Goal: Information Seeking & Learning: Check status

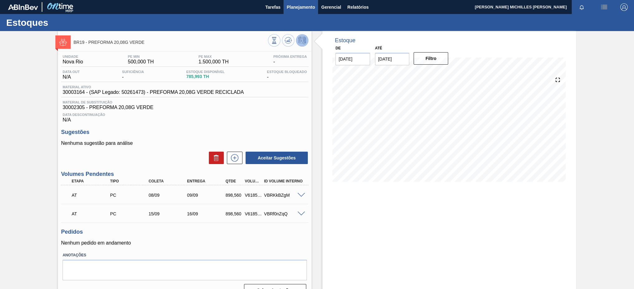
click at [301, 8] on span "Planejamento" at bounding box center [301, 6] width 28 height 7
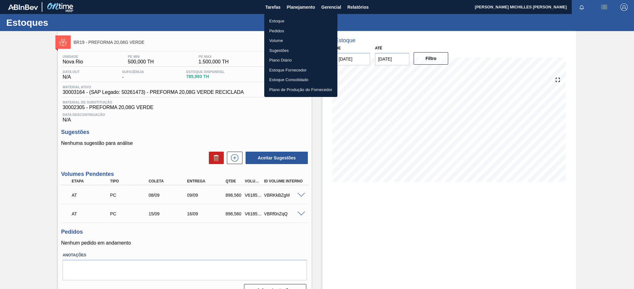
click at [304, 22] on li "Estoque" at bounding box center [300, 21] width 73 height 10
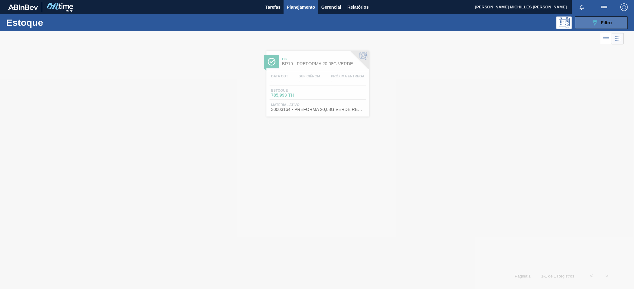
click at [584, 24] on button "089F7B8B-B2A5-4AFE-B5C0-19BA573D28AC Filtro" at bounding box center [601, 22] width 53 height 12
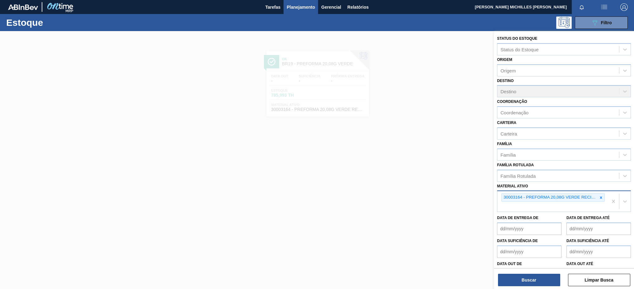
click at [602, 201] on div at bounding box center [601, 198] width 7 height 8
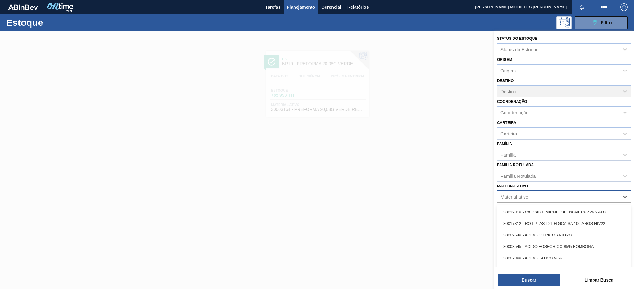
click at [596, 198] on div "Material ativo" at bounding box center [558, 197] width 122 height 9
paste ativo "30003608"
type ativo "30003608"
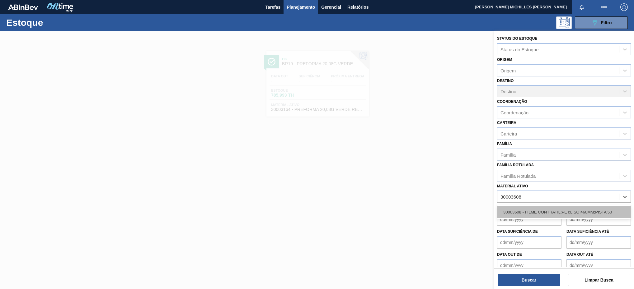
click at [567, 209] on div "30003608 - FILME CONTRATIL;PET;LISO;460MM;PISTA 50" at bounding box center [564, 213] width 134 height 12
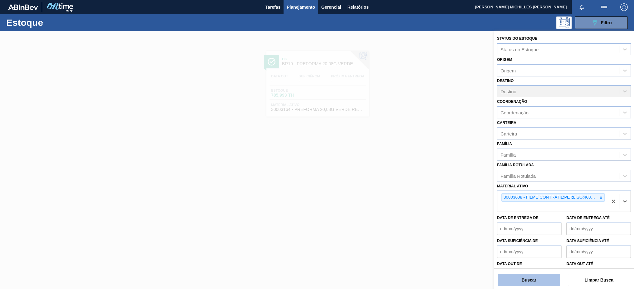
click at [535, 281] on button "Buscar" at bounding box center [529, 280] width 62 height 12
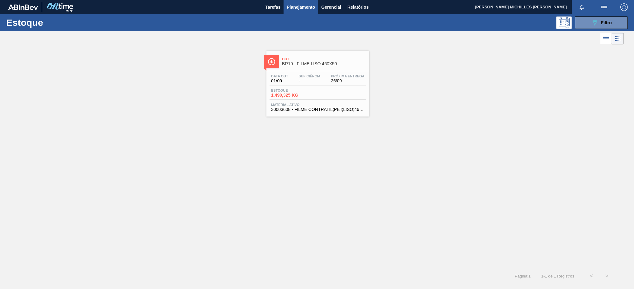
click at [330, 92] on div "Estoque 1.490,325 KG" at bounding box center [318, 94] width 96 height 11
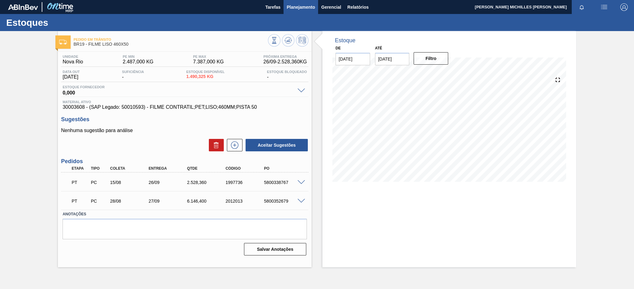
click at [311, 9] on span "Planejamento" at bounding box center [301, 6] width 28 height 7
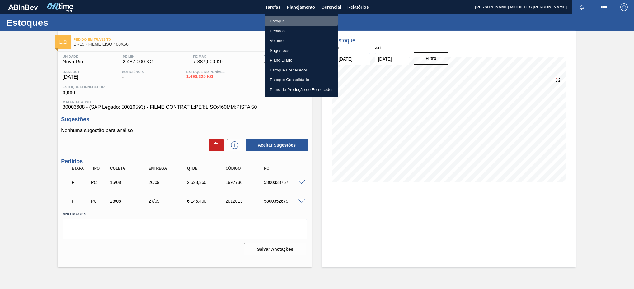
click at [300, 20] on li "Estoque" at bounding box center [301, 21] width 73 height 10
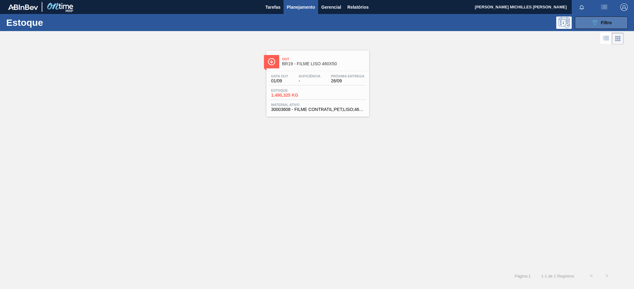
click at [600, 26] on div "089F7B8B-B2A5-4AFE-B5C0-19BA573D28AC Filtro" at bounding box center [601, 22] width 21 height 7
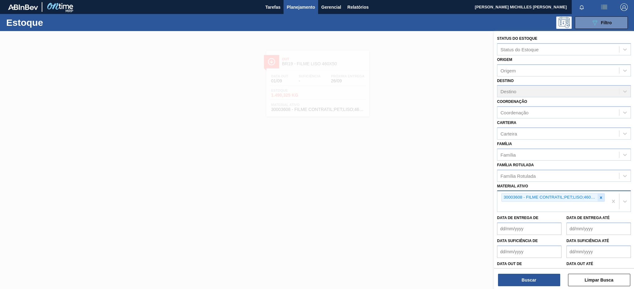
click at [600, 200] on icon at bounding box center [601, 198] width 4 height 4
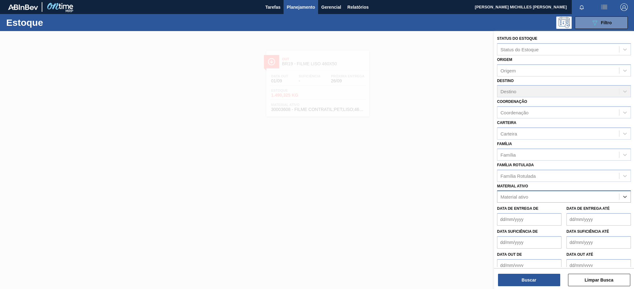
paste ativo "30003581"
type ativo "30003581"
click at [554, 214] on div "30003581 - SUCO [PERSON_NAME];CLARIFIC.C/SO2;PEPSI;" at bounding box center [564, 213] width 134 height 12
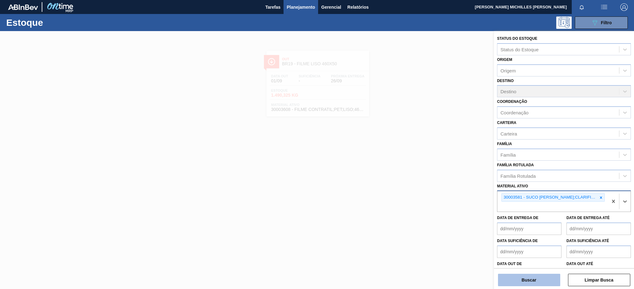
click at [527, 279] on button "Buscar" at bounding box center [529, 280] width 62 height 12
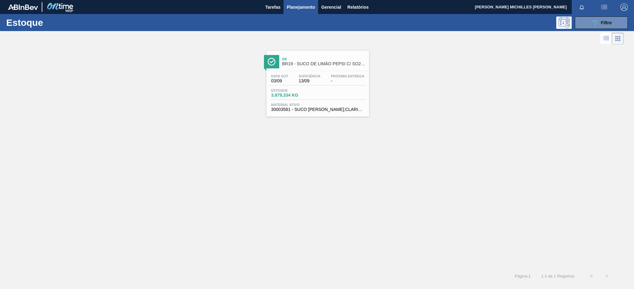
click at [318, 70] on div "Ok BR19 - SUCO DE LIMÃO PEPSI C/ SO2 46KG Data out 03/09 Suficiência 13/09 Próx…" at bounding box center [317, 84] width 103 height 66
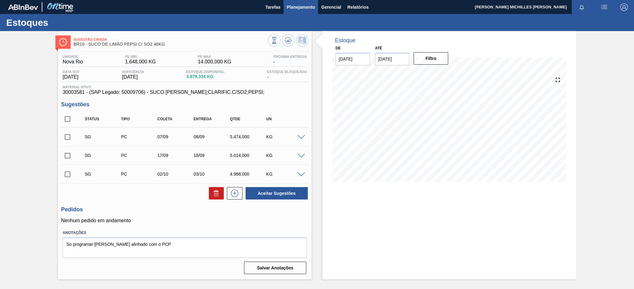
click at [291, 5] on span "Planejamento" at bounding box center [301, 6] width 28 height 7
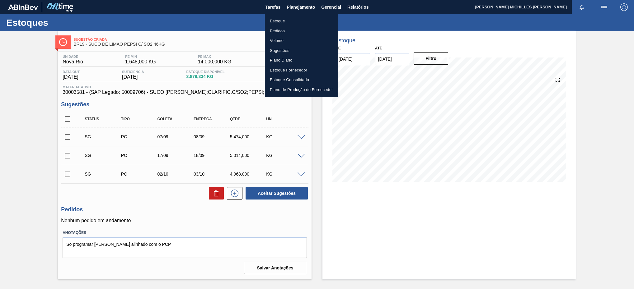
click at [293, 22] on li "Estoque" at bounding box center [301, 21] width 73 height 10
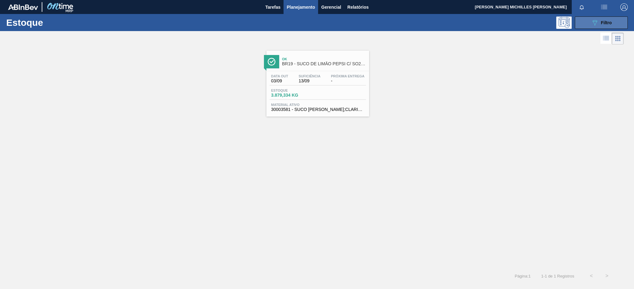
click at [604, 26] on div "089F7B8B-B2A5-4AFE-B5C0-19BA573D28AC Filtro" at bounding box center [601, 22] width 21 height 7
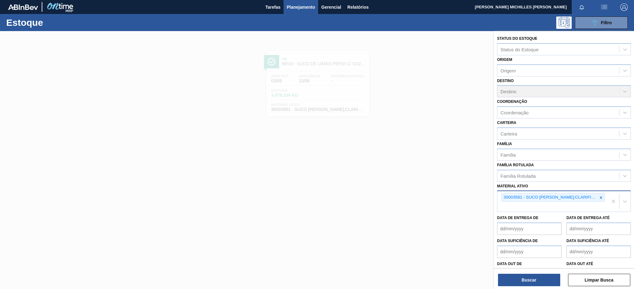
drag, startPoint x: 597, startPoint y: 195, endPoint x: 598, endPoint y: 198, distance: 3.9
click at [598, 197] on div at bounding box center [601, 198] width 7 height 8
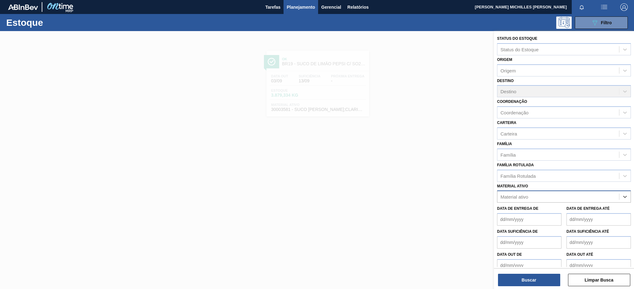
paste ativo "30003164"
type ativo "30003164"
click at [564, 217] on div "30003164 - PREFORMA 20,08G VERDE RECICLADA" at bounding box center [564, 213] width 134 height 12
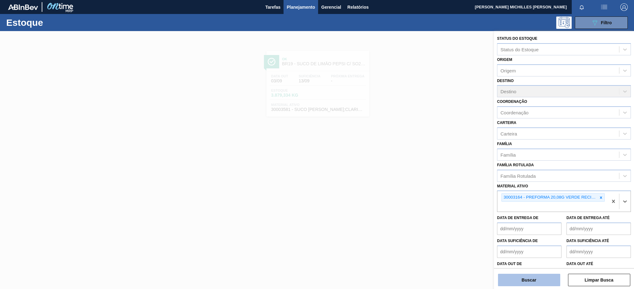
click at [523, 283] on button "Buscar" at bounding box center [529, 280] width 62 height 12
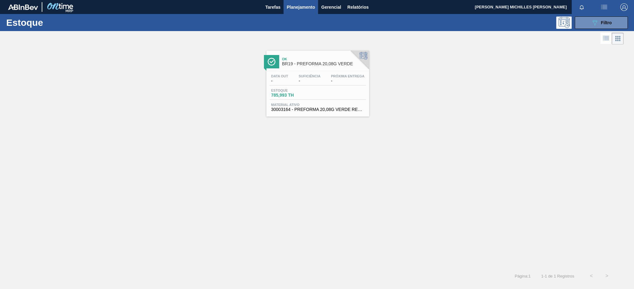
click at [336, 79] on div "Próxima Entrega -" at bounding box center [347, 78] width 37 height 9
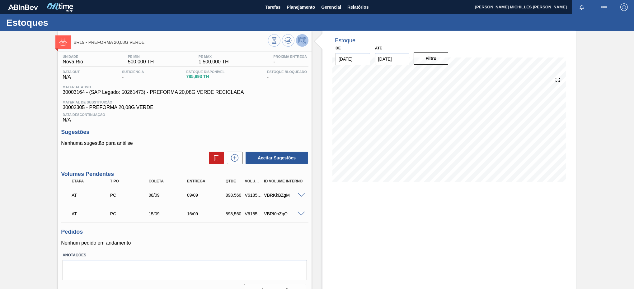
click at [300, 198] on span at bounding box center [301, 195] width 7 height 5
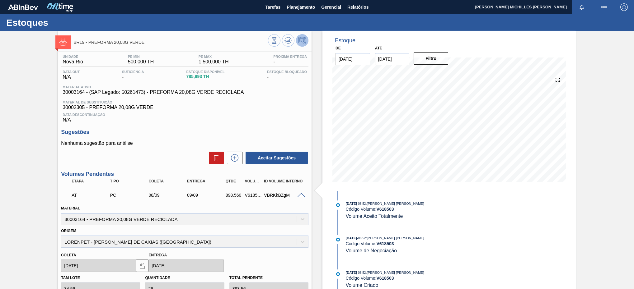
scroll to position [117, 0]
